Goal: Information Seeking & Learning: Check status

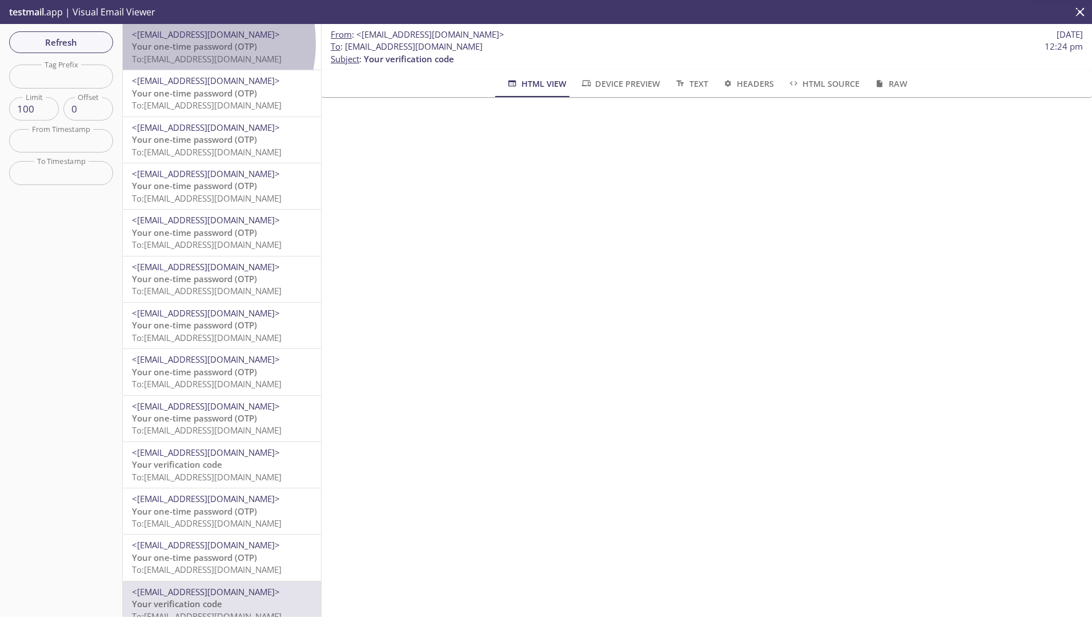
click at [174, 43] on span "Your one-time password (OTP)" at bounding box center [194, 46] width 125 height 11
click at [200, 47] on span "Your verification code" at bounding box center [177, 46] width 90 height 11
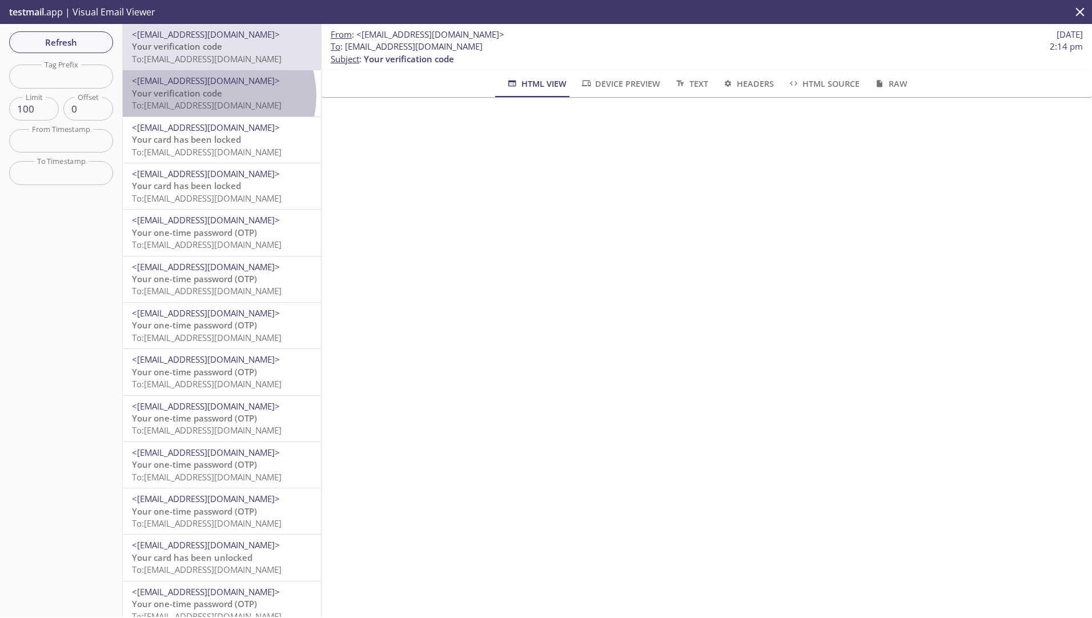
click at [215, 95] on span "Your verification code" at bounding box center [177, 92] width 90 height 11
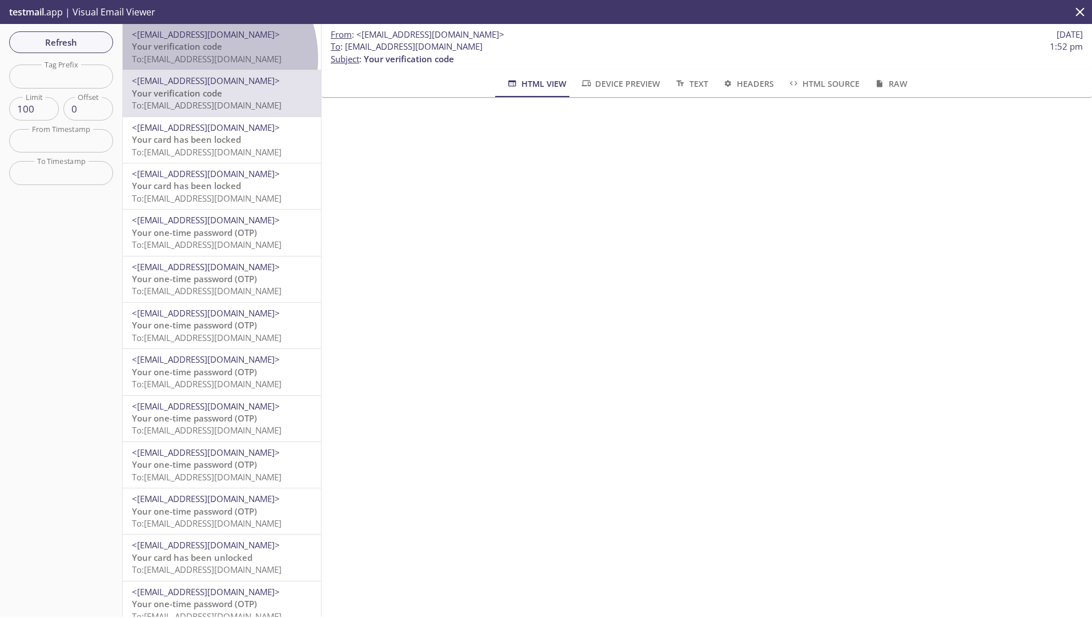
click at [196, 58] on span "To: ta.800621935@inbox.testmail.app" at bounding box center [207, 58] width 150 height 11
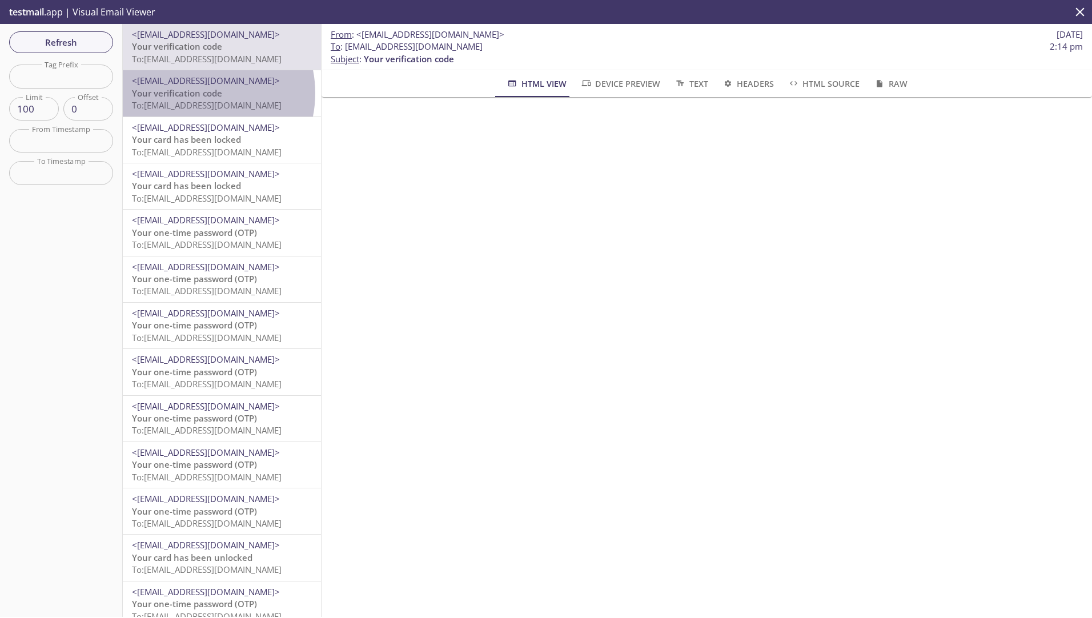
click at [196, 93] on span "Your verification code" at bounding box center [177, 92] width 90 height 11
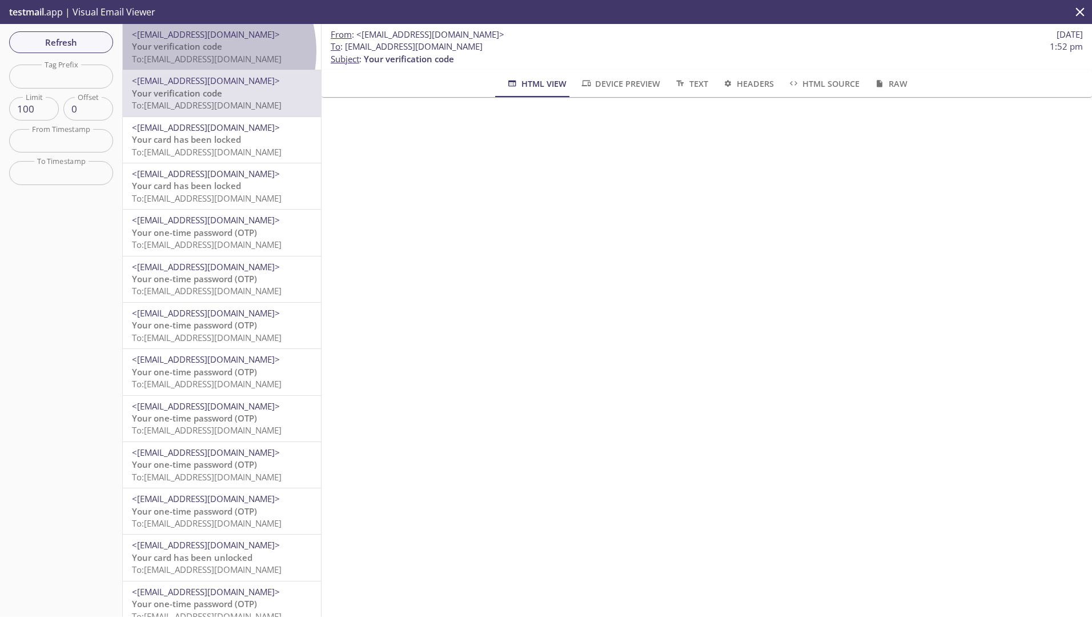
click at [194, 51] on span "Your verification code" at bounding box center [177, 46] width 90 height 11
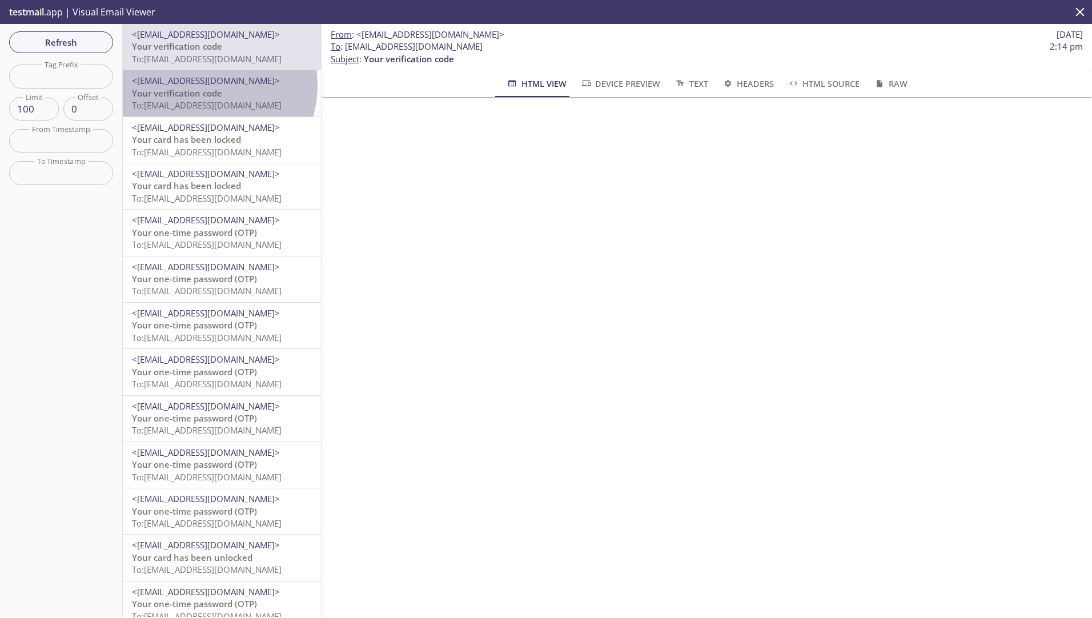
click at [196, 84] on span "<[EMAIL_ADDRESS][DOMAIN_NAME]>" at bounding box center [206, 80] width 148 height 11
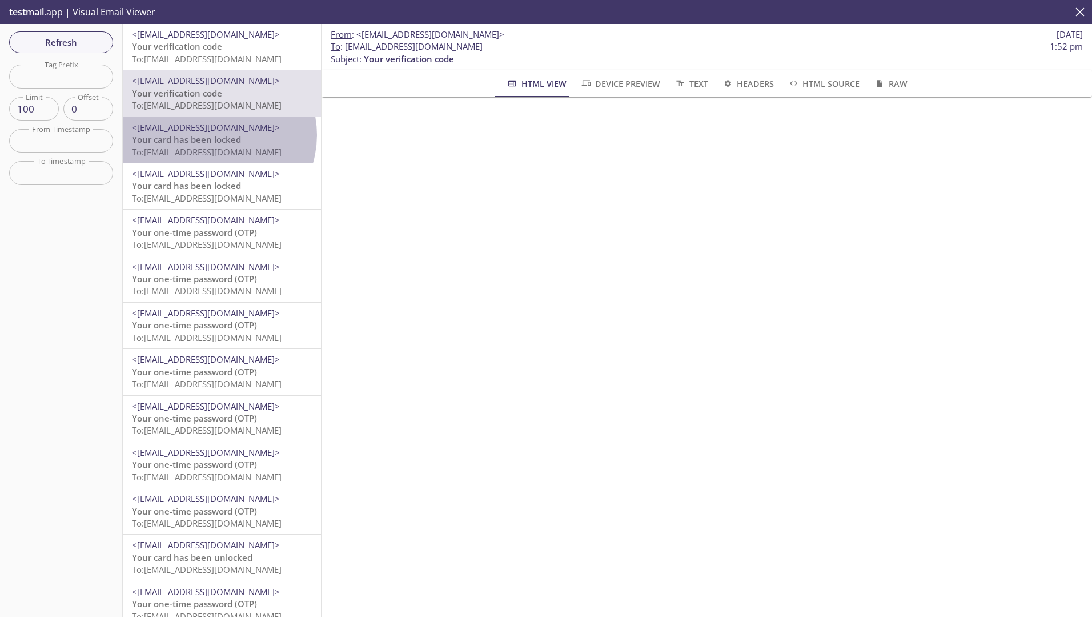
click at [215, 135] on span "Your card has been locked" at bounding box center [186, 139] width 109 height 11
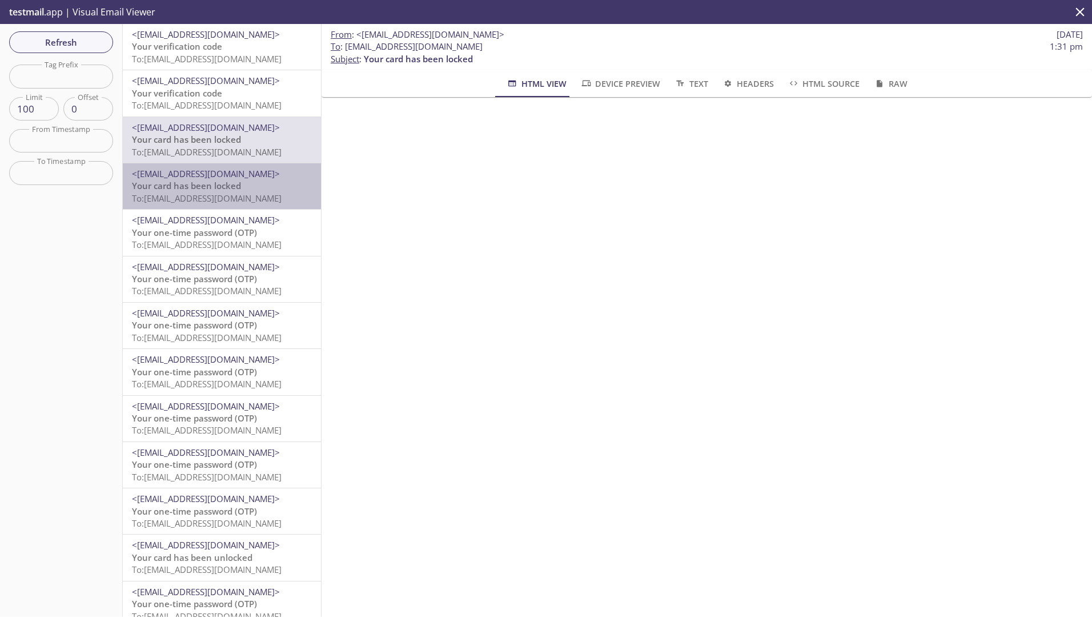
click at [222, 194] on span "To: ta.800620030@inbox.testmail.app" at bounding box center [207, 197] width 150 height 11
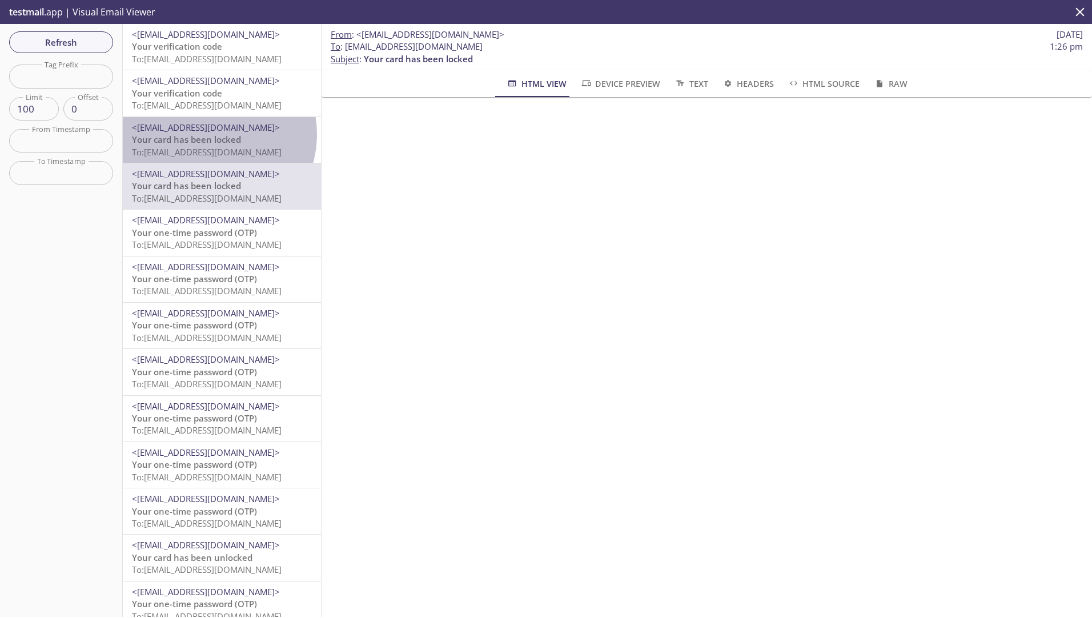
click at [208, 134] on span "Your card has been locked" at bounding box center [186, 139] width 109 height 11
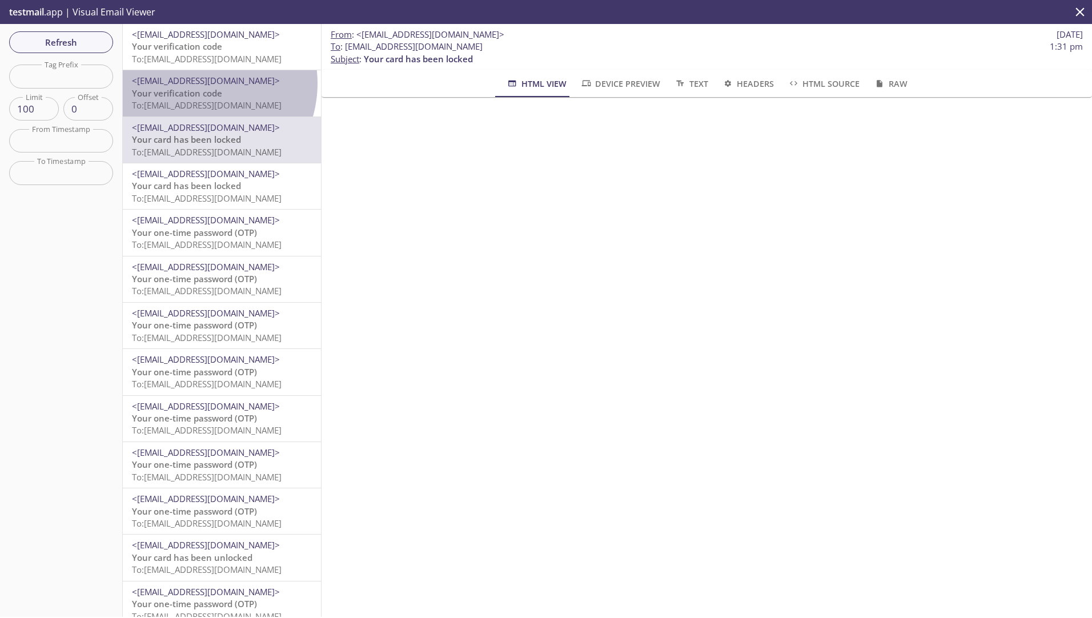
click at [196, 83] on span "<[EMAIL_ADDRESS][DOMAIN_NAME]>" at bounding box center [206, 80] width 148 height 11
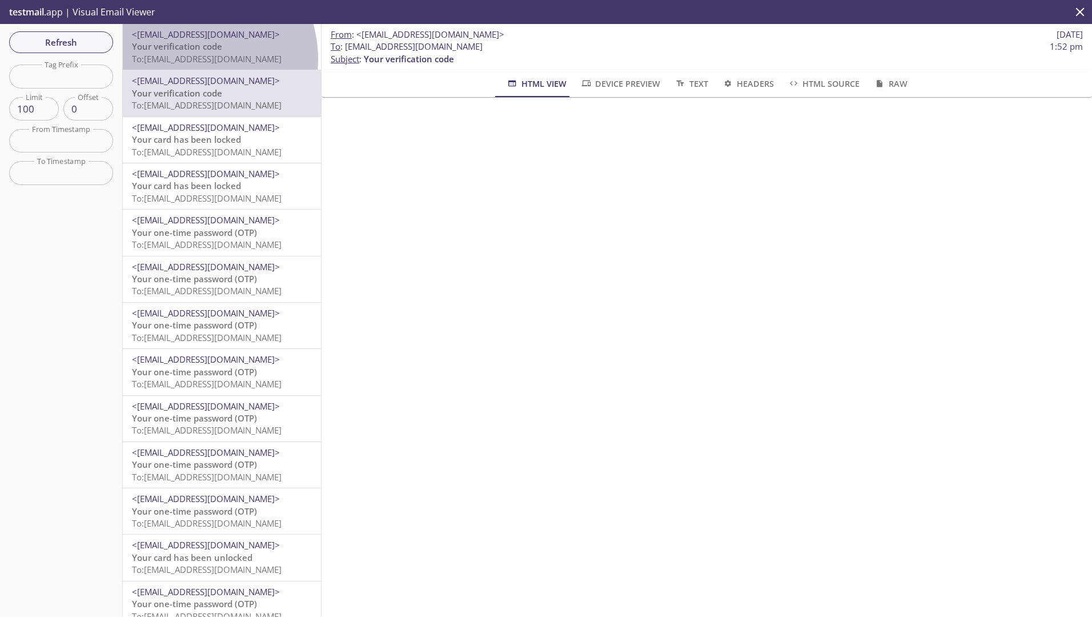
click at [194, 59] on span "To: ta.800621935@inbox.testmail.app" at bounding box center [207, 58] width 150 height 11
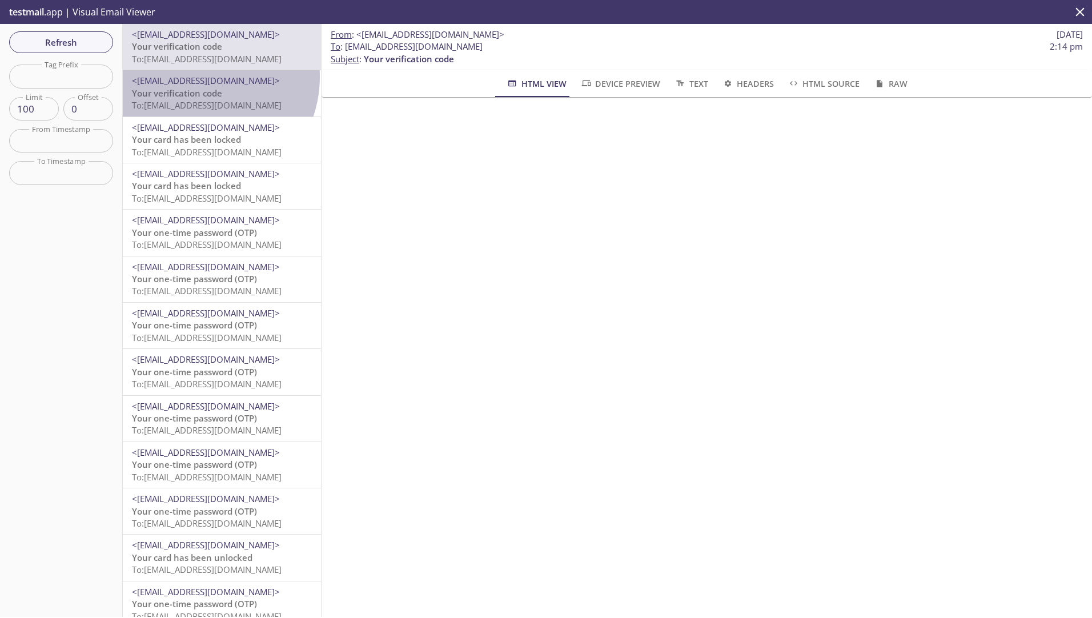
click at [195, 77] on span "<[EMAIL_ADDRESS][DOMAIN_NAME]>" at bounding box center [206, 80] width 148 height 11
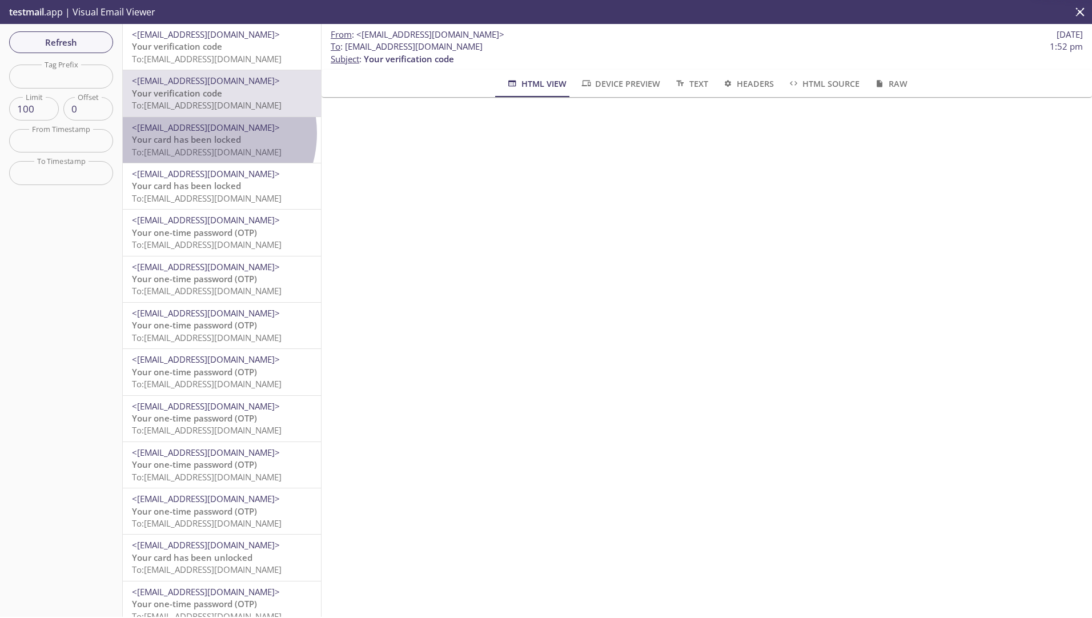
click at [202, 133] on span "<[EMAIL_ADDRESS][DOMAIN_NAME]>" at bounding box center [222, 128] width 180 height 12
